Goal: Find specific page/section: Find specific page/section

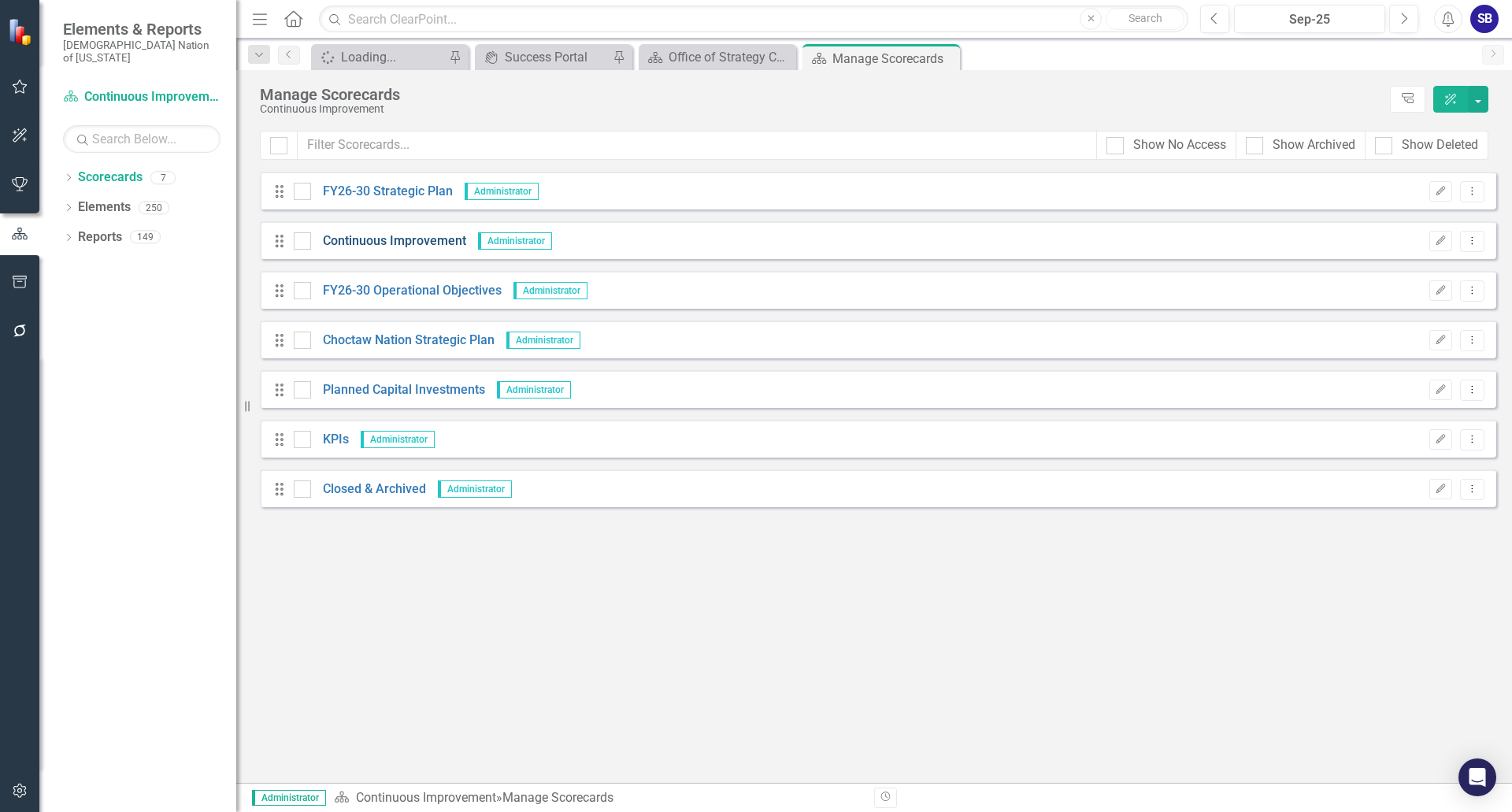
click at [438, 243] on link "Continuous Improvement" at bounding box center [388, 241] width 156 height 18
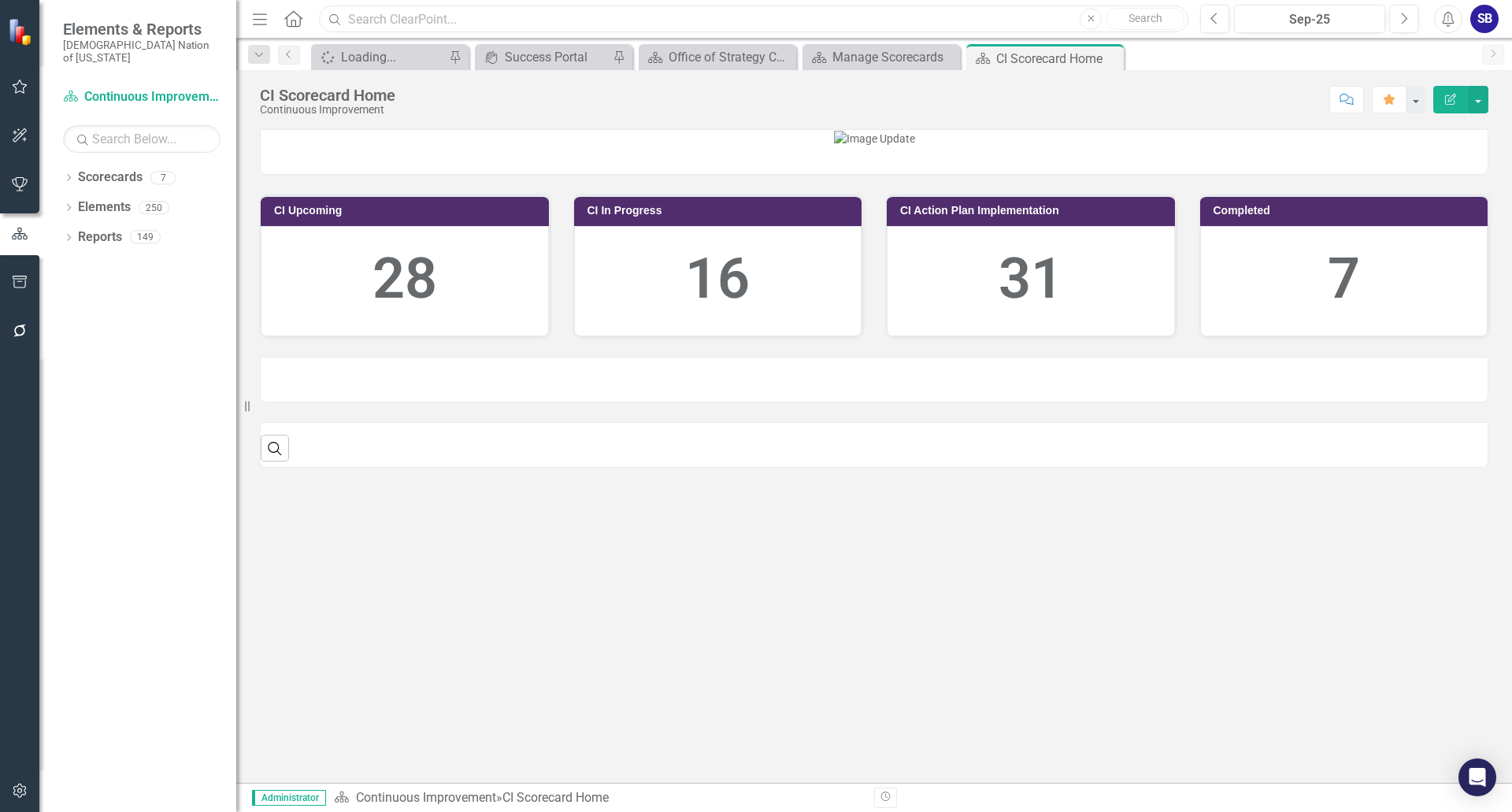
click at [393, 14] on input "text" at bounding box center [753, 19] width 869 height 27
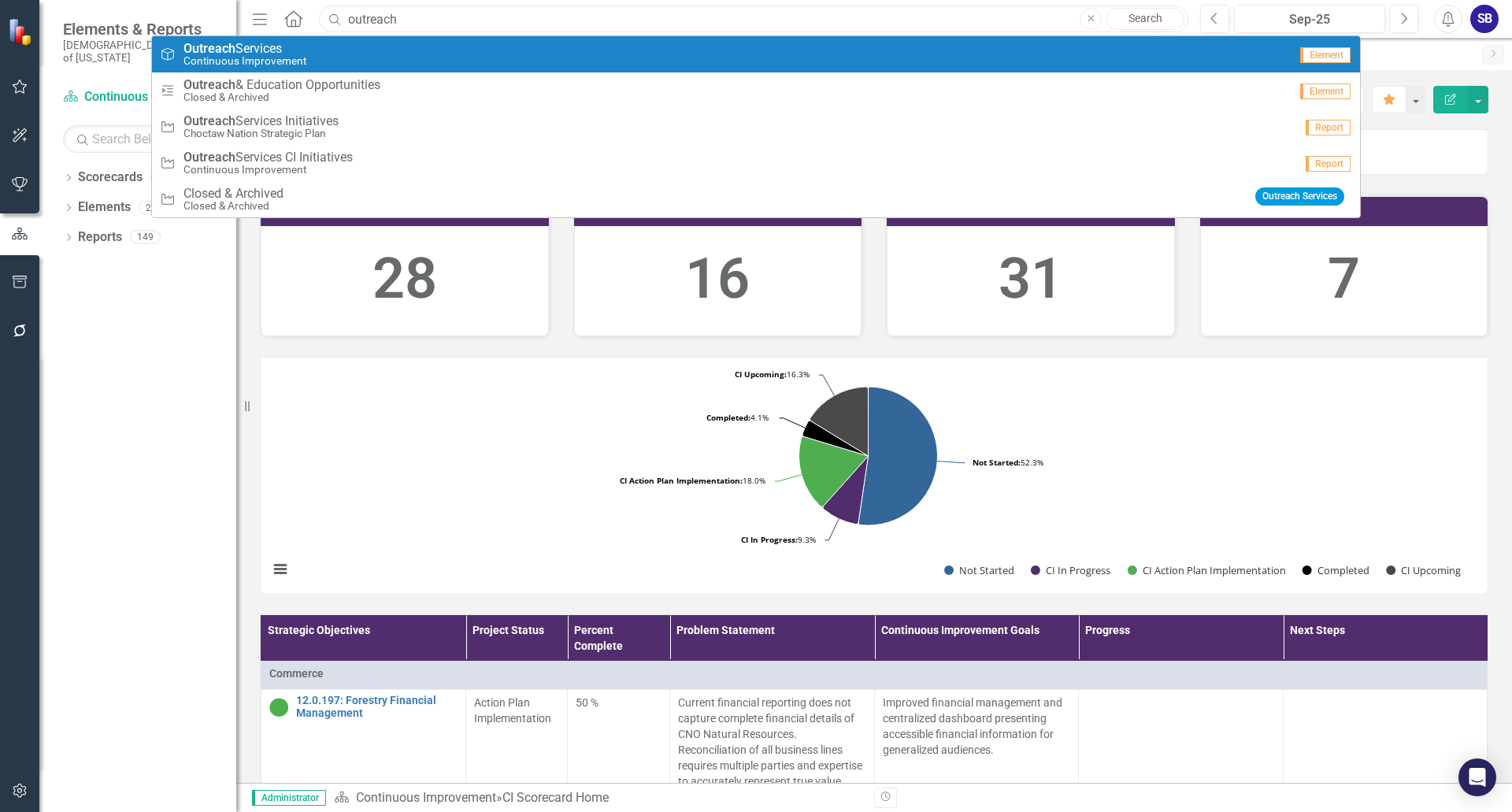
click at [348, 18] on input "outreach" at bounding box center [753, 19] width 869 height 27
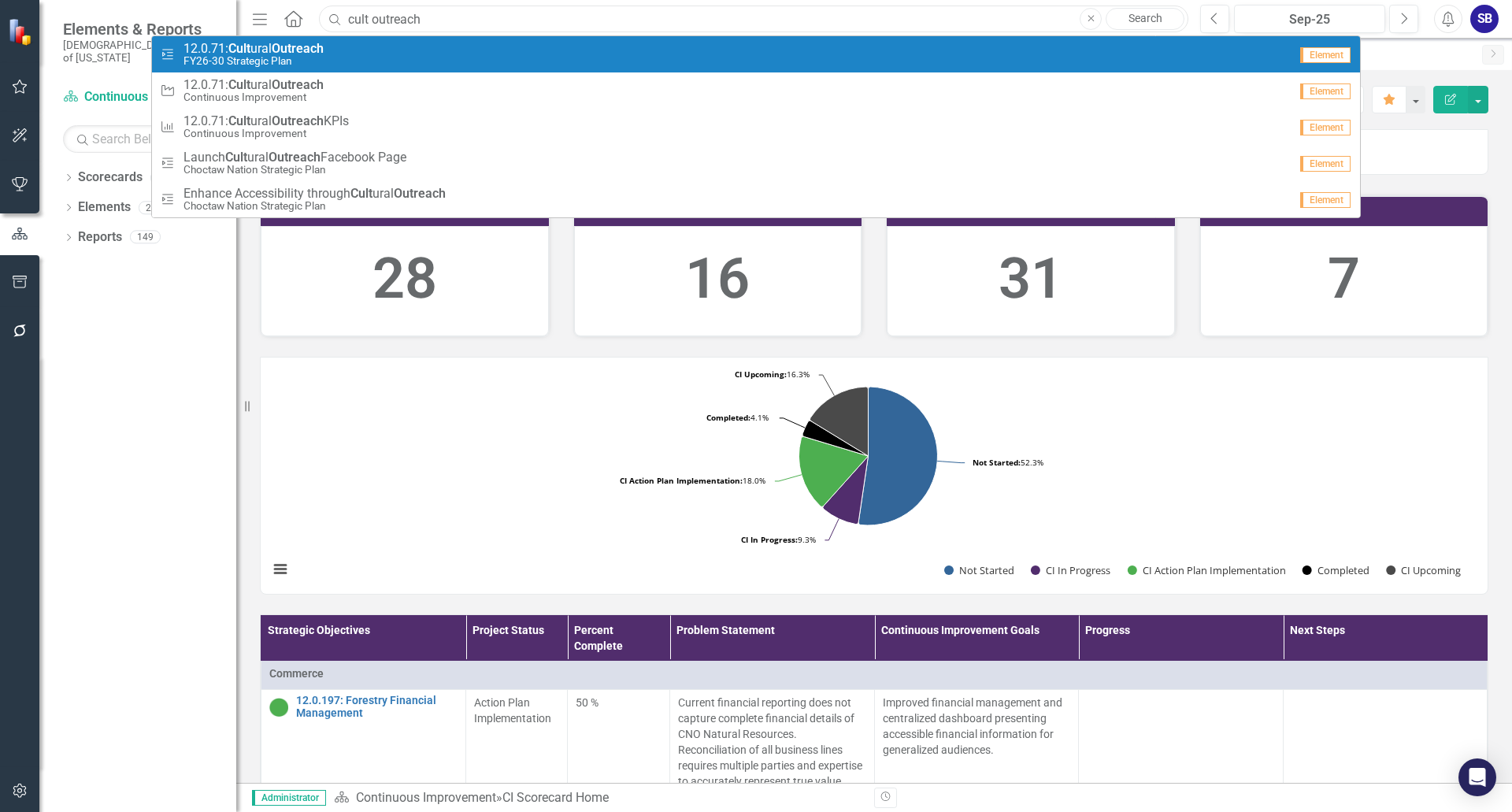
type input "cult outreach"
click at [304, 57] on small "FY26-30 Strategic Plan" at bounding box center [254, 61] width 141 height 12
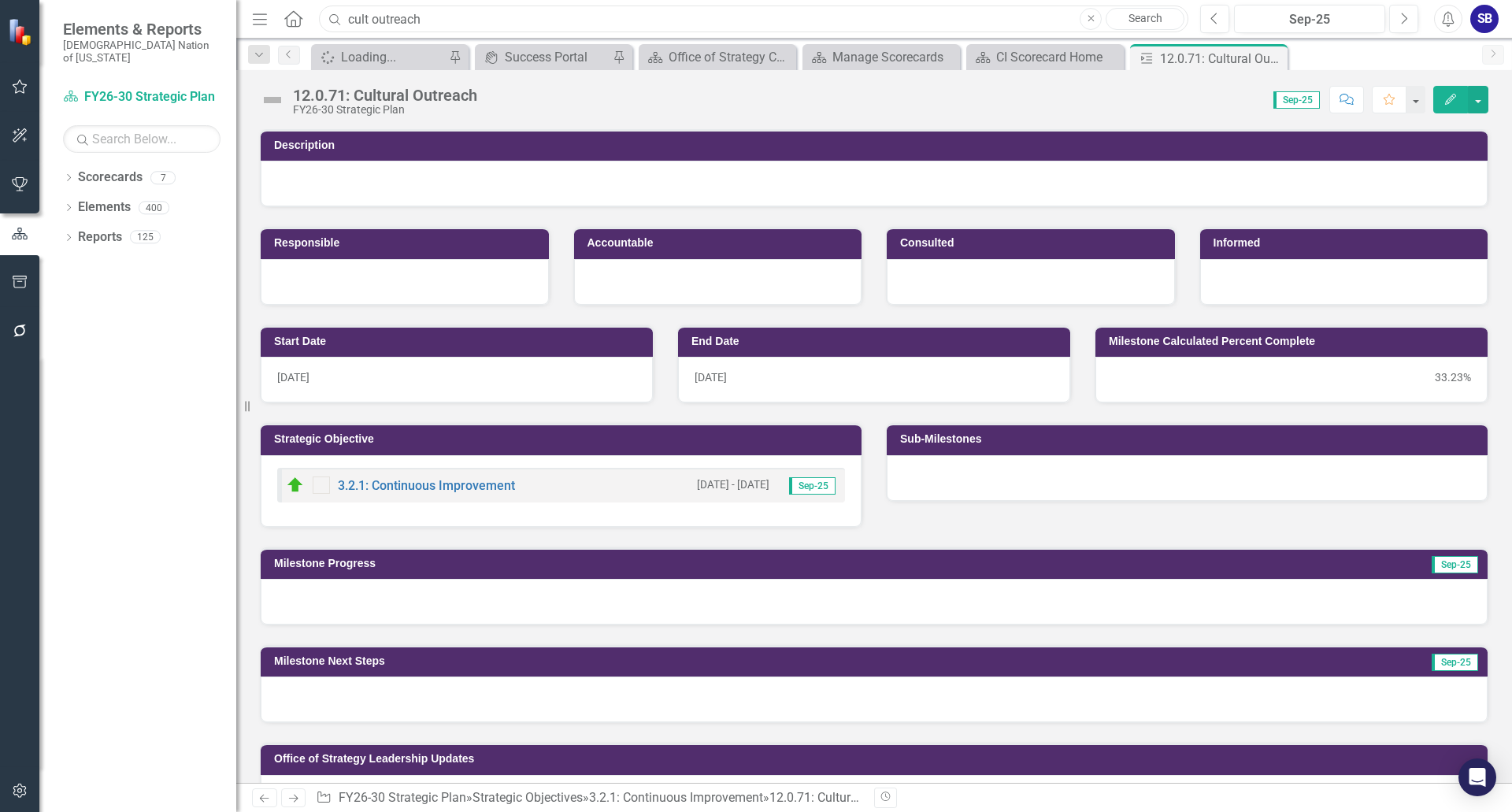
click at [445, 17] on input "cult outreach" at bounding box center [753, 19] width 869 height 27
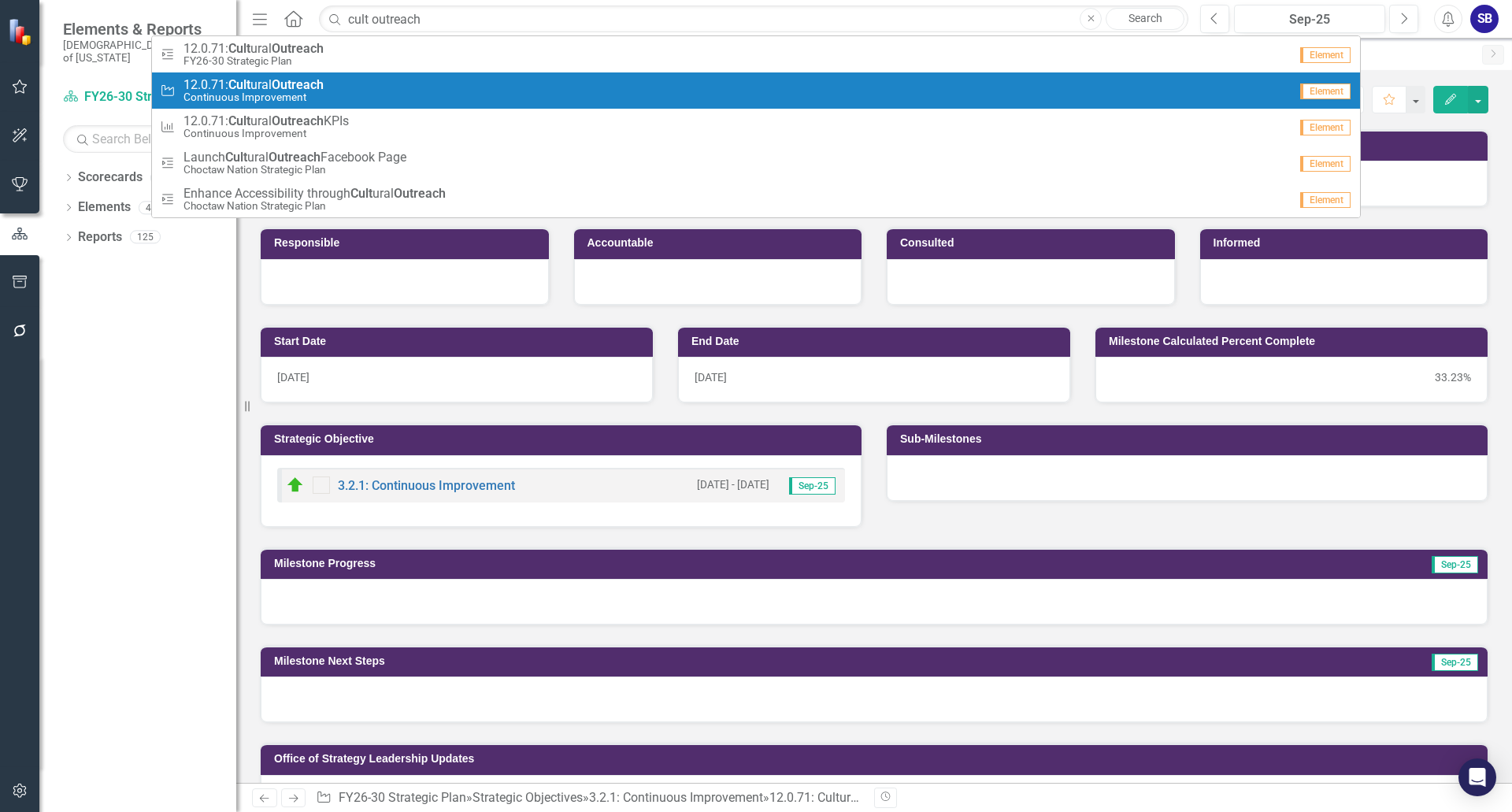
click at [239, 86] on strong "Cult" at bounding box center [240, 85] width 22 height 15
